Goal: Find specific page/section: Find specific page/section

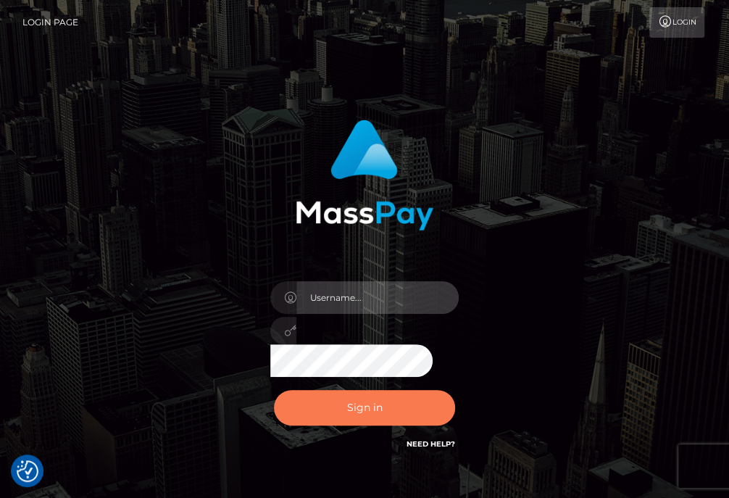
type input "aluasupport"
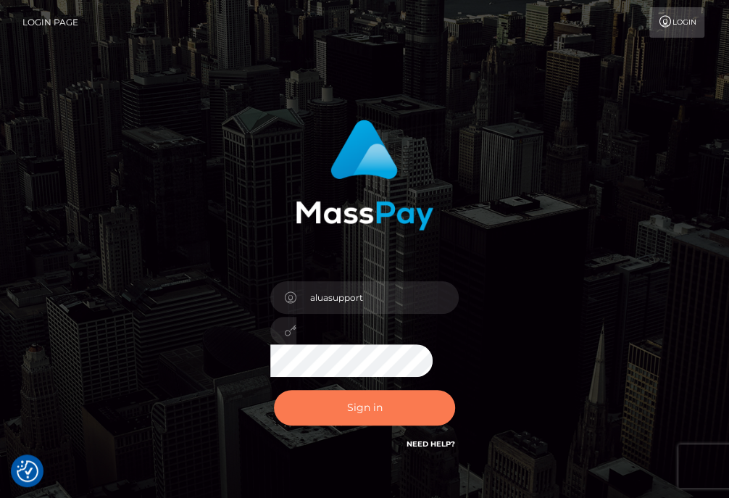
click at [343, 408] on button "Sign in" at bounding box center [364, 408] width 181 height 36
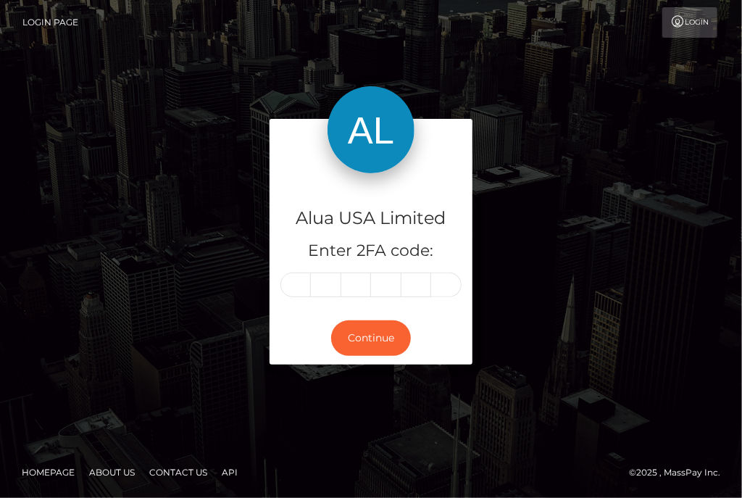
click at [299, 289] on input "text" at bounding box center [296, 285] width 30 height 25
type input "7"
type input "9"
type input "6"
type input "1"
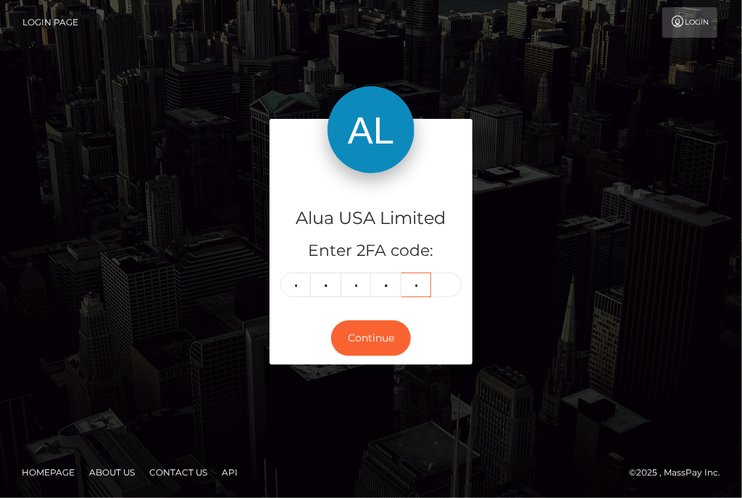
type input "0"
type input "7"
type input "9"
type input "6"
type input "1"
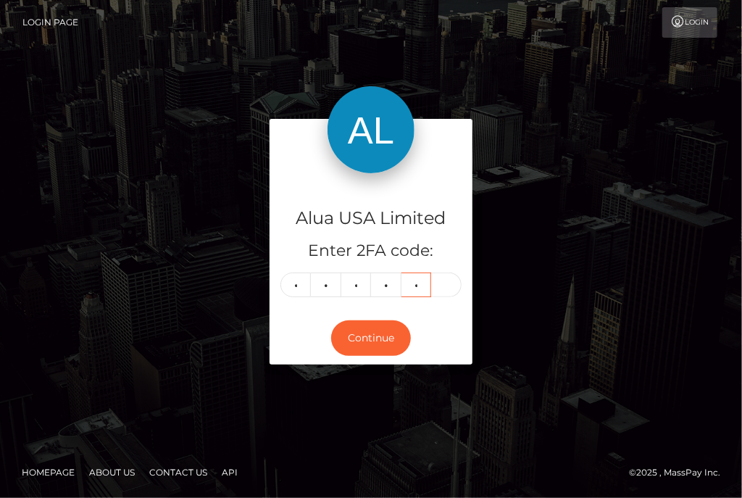
type input "5"
type input "0"
click at [365, 337] on button "Continue" at bounding box center [371, 338] width 80 height 36
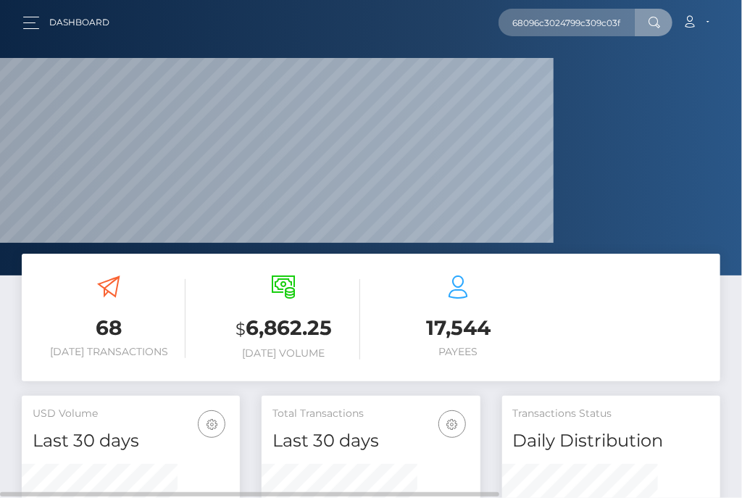
scroll to position [0, 15]
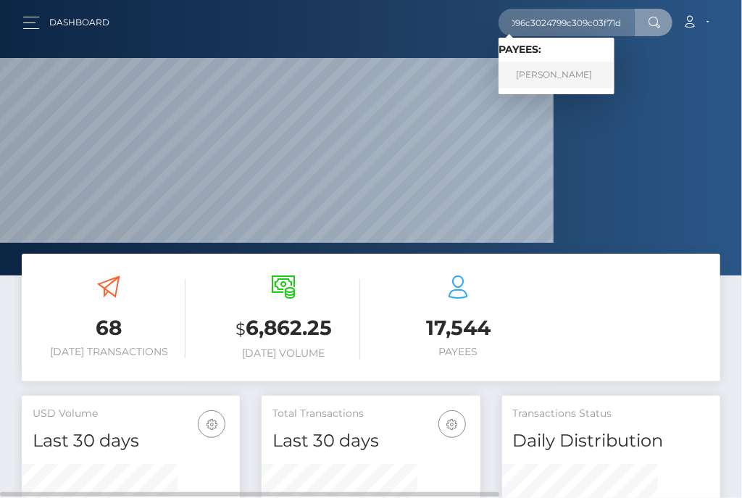
type input "68096c3024799c309c03f71d"
click at [565, 73] on link "Anna Kleopoulos" at bounding box center [557, 75] width 116 height 27
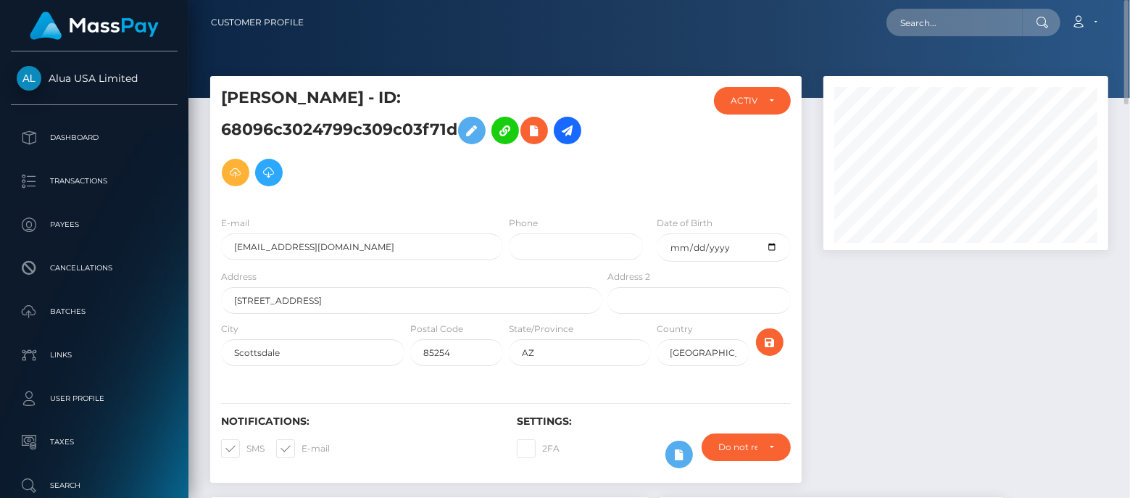
scroll to position [725, 0]
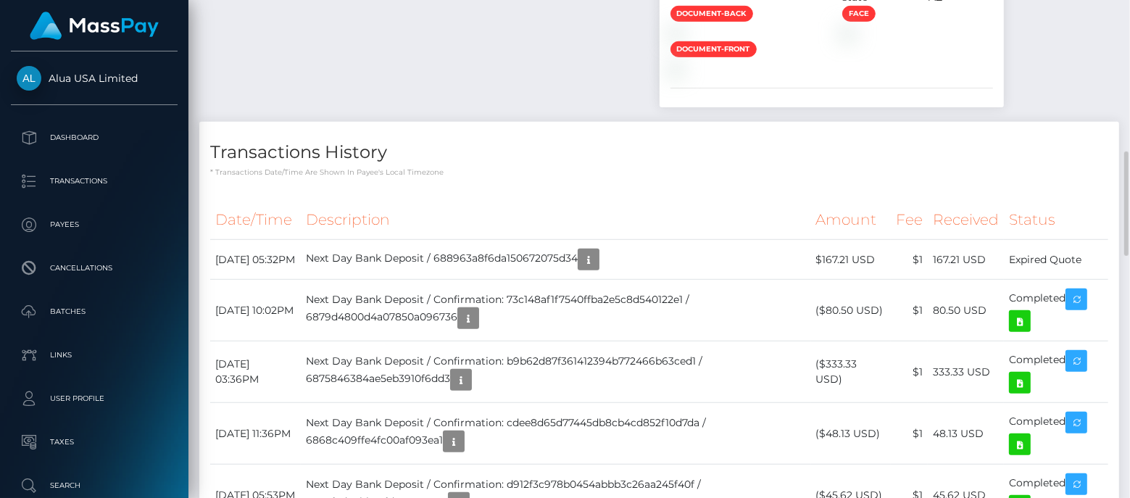
click at [742, 353] on div "Notes Note Type Compliance Clear Compliance General Note Type" at bounding box center [659, 446] width 920 height 1349
